Goal: Information Seeking & Learning: Learn about a topic

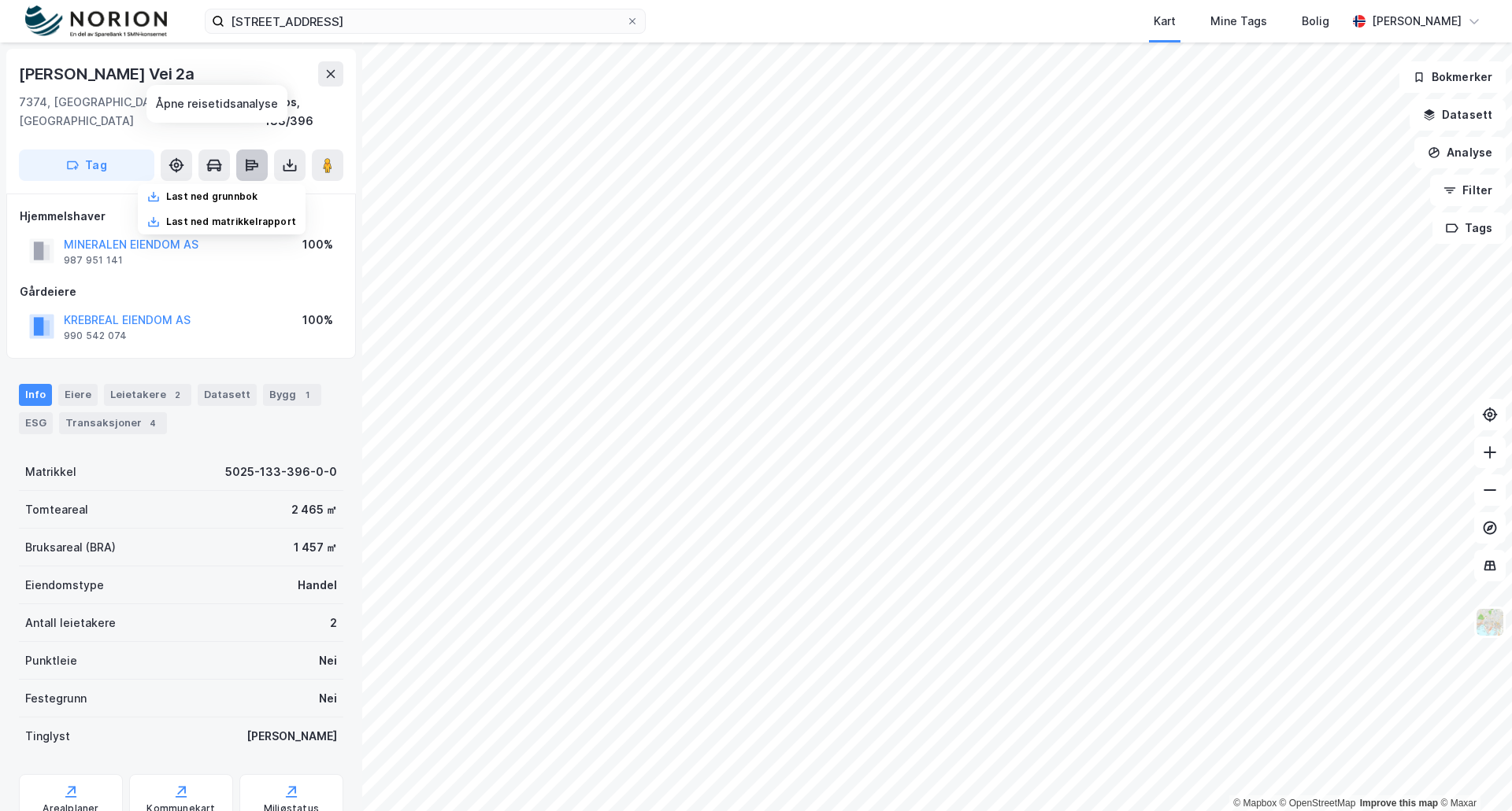
click at [251, 158] on icon at bounding box center [252, 166] width 16 height 16
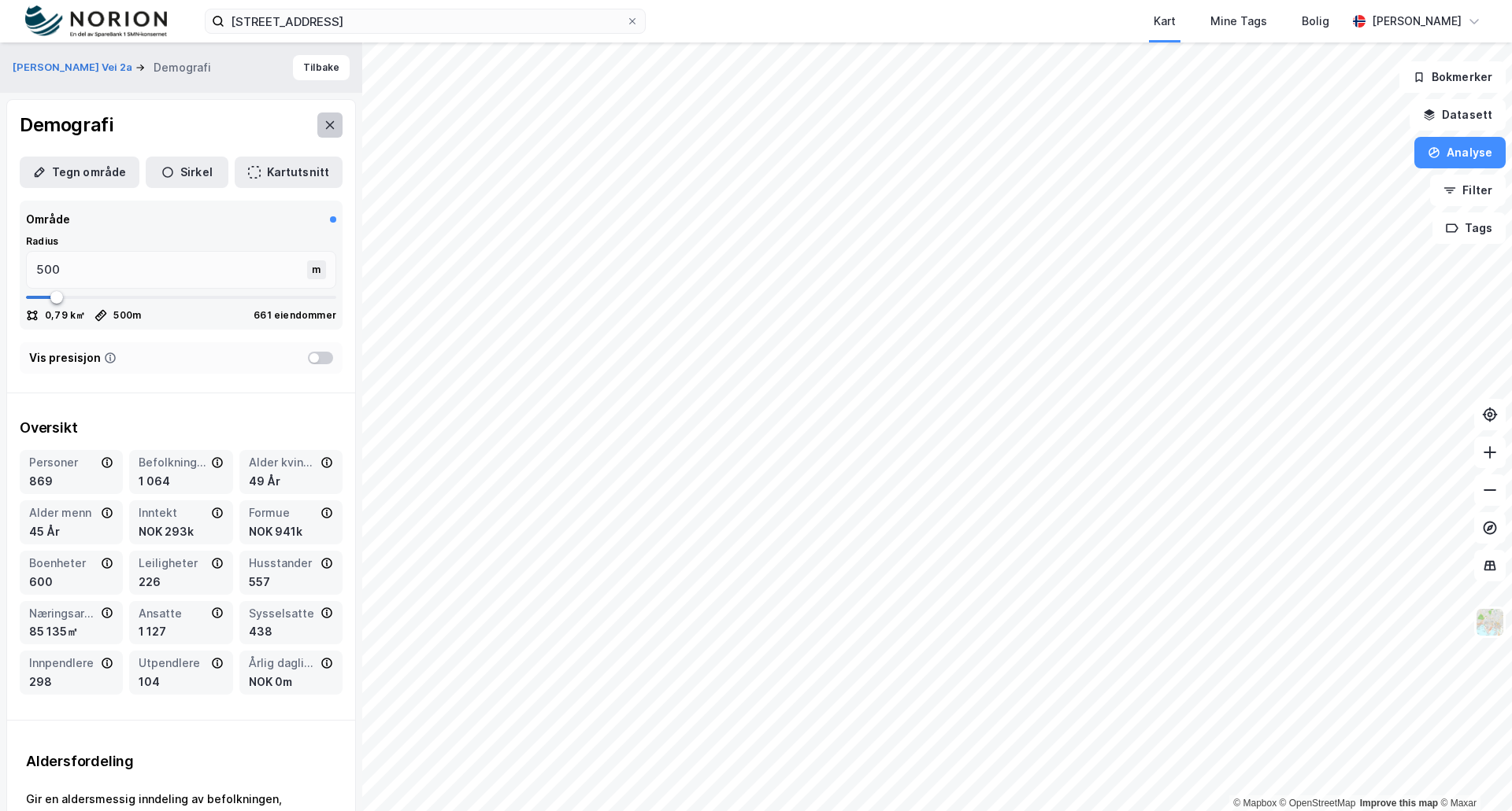
click at [324, 128] on icon at bounding box center [330, 125] width 12 height 12
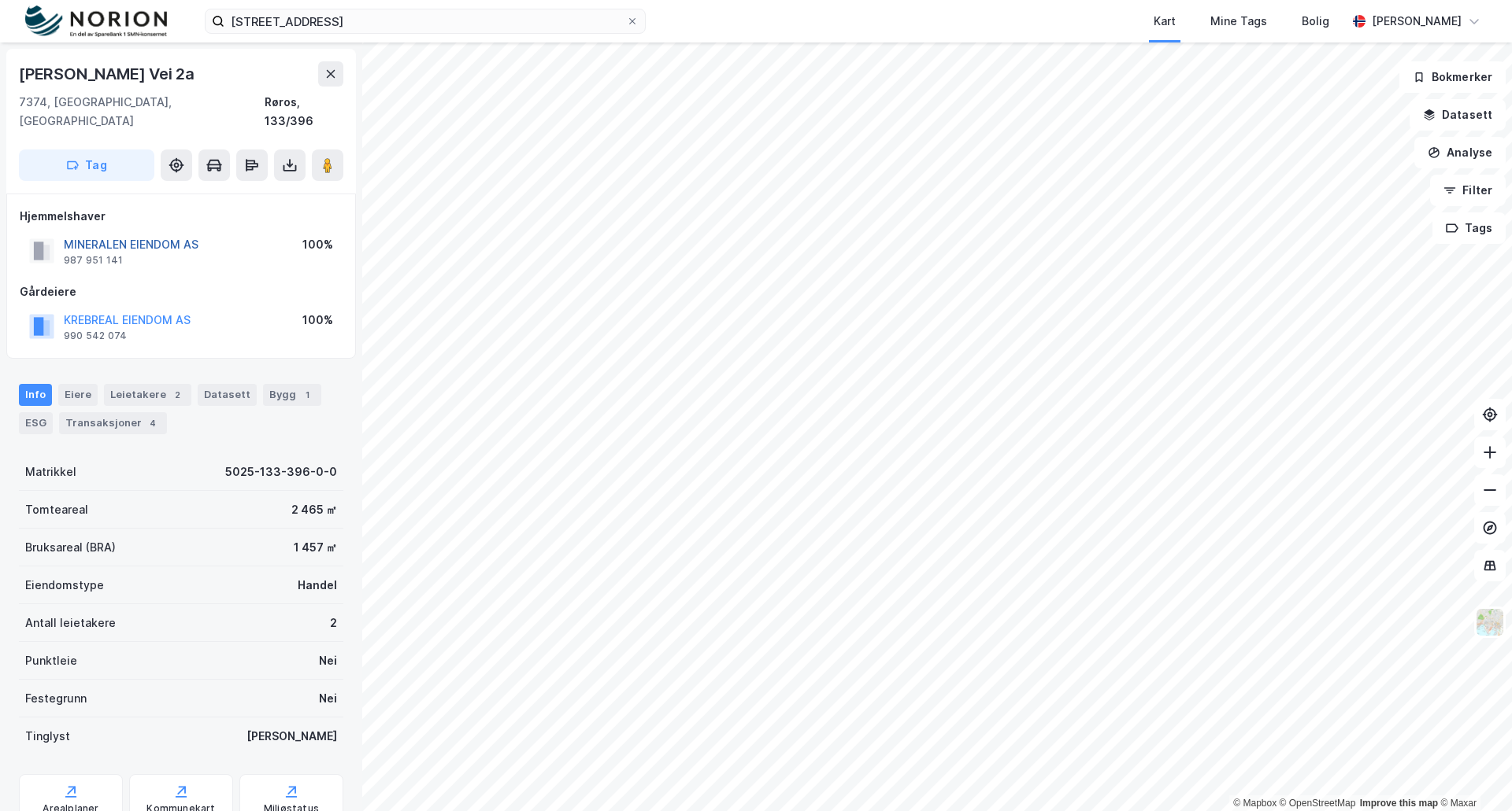
click at [0, 0] on button "MINERALEN EIENDOM AS" at bounding box center [0, 0] width 0 height 0
